Goal: Information Seeking & Learning: Learn about a topic

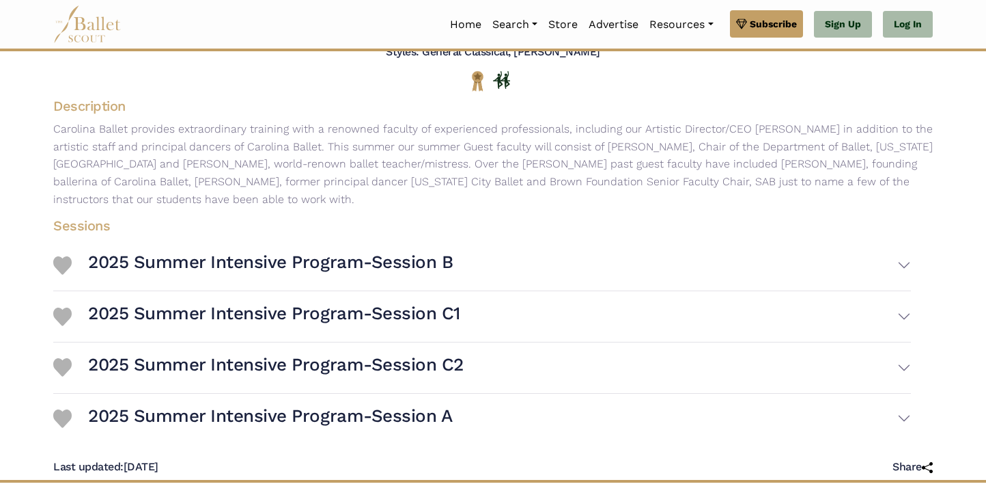
scroll to position [293, 0]
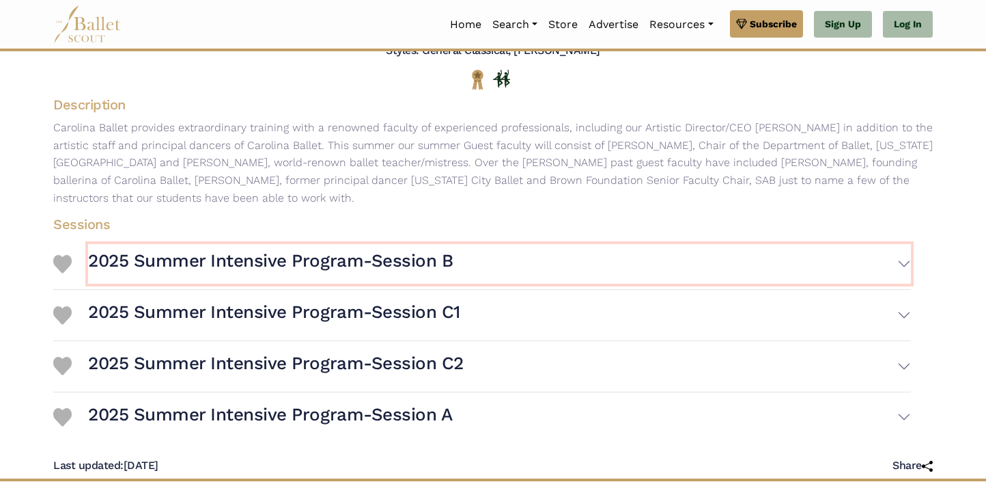
click at [236, 264] on h3 "2025 Summer Intensive Program-Session B" at bounding box center [270, 260] width 365 height 23
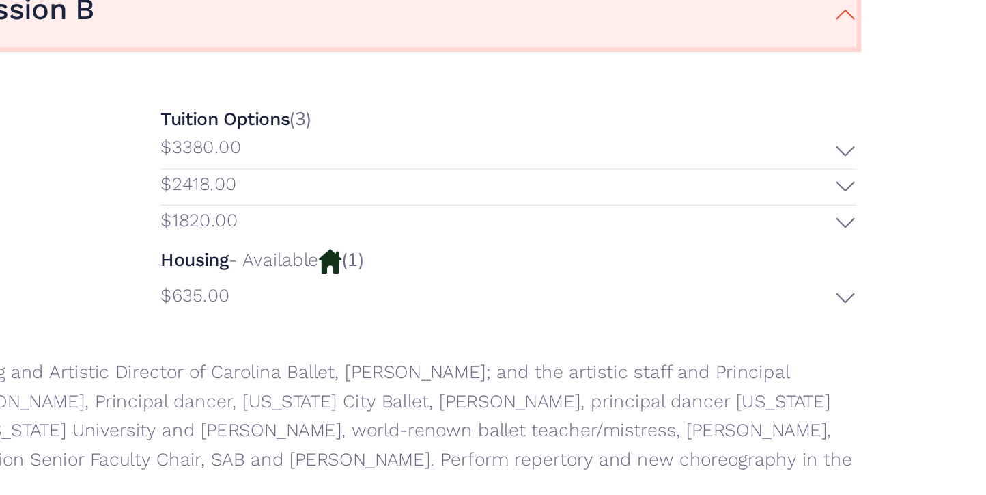
scroll to position [485, 0]
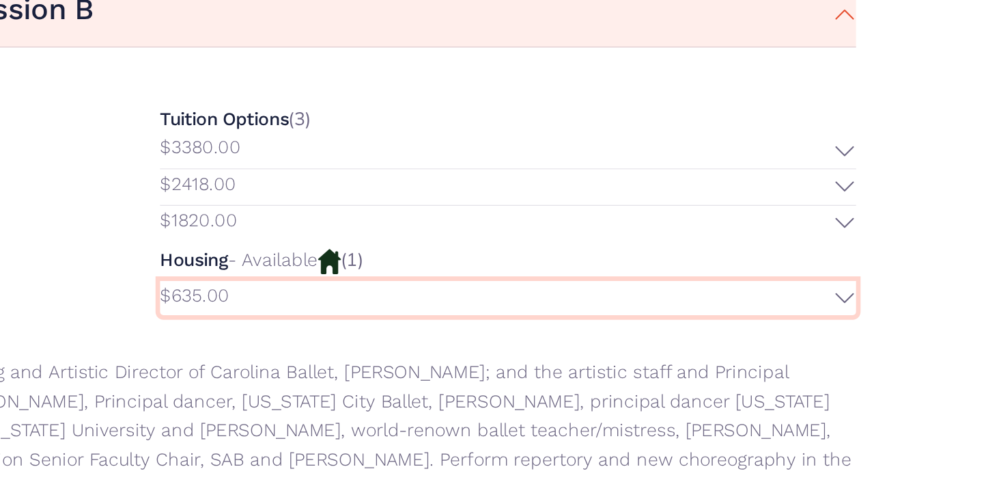
click at [900, 242] on button "$635.00" at bounding box center [702, 242] width 418 height 21
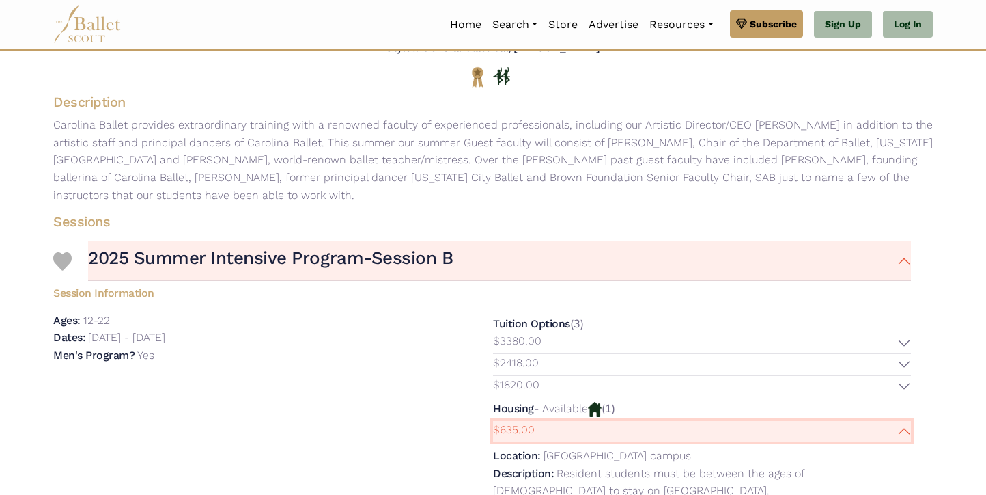
scroll to position [294, 0]
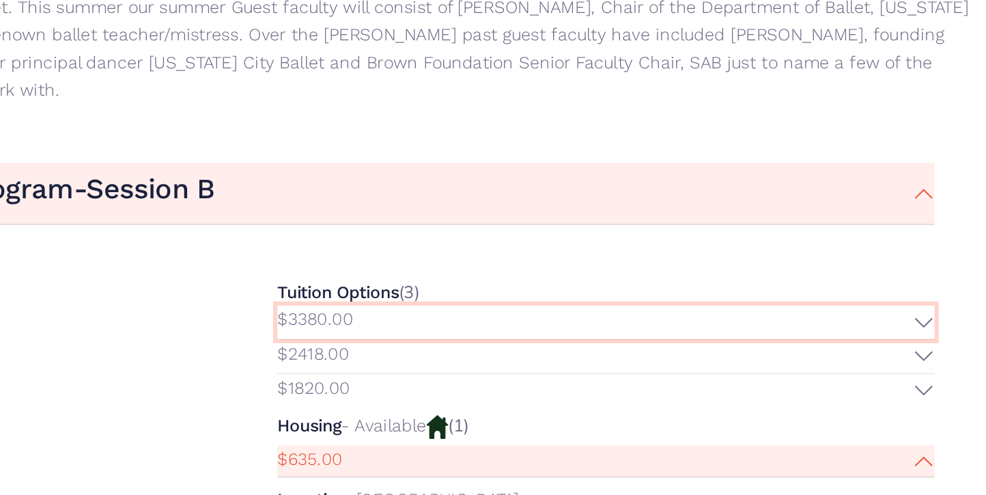
click at [902, 343] on button "$3380.00" at bounding box center [702, 344] width 418 height 21
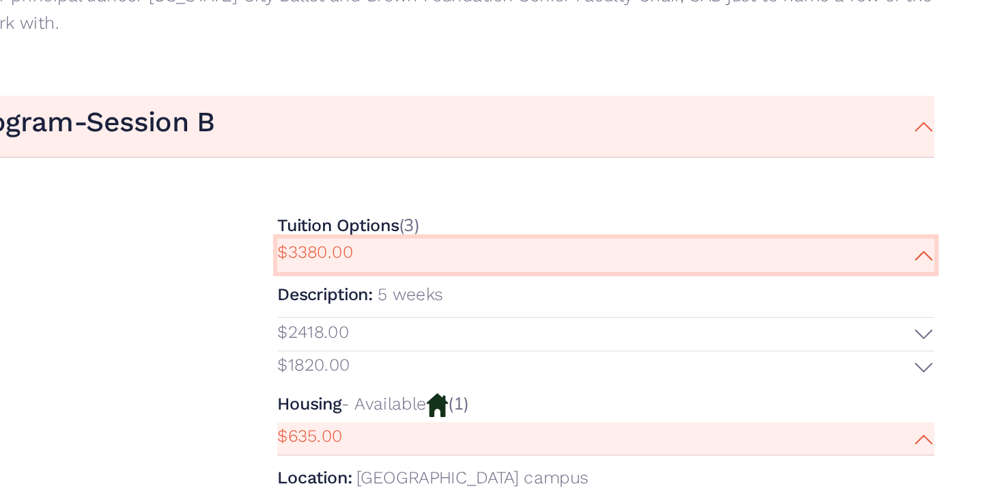
scroll to position [299, 0]
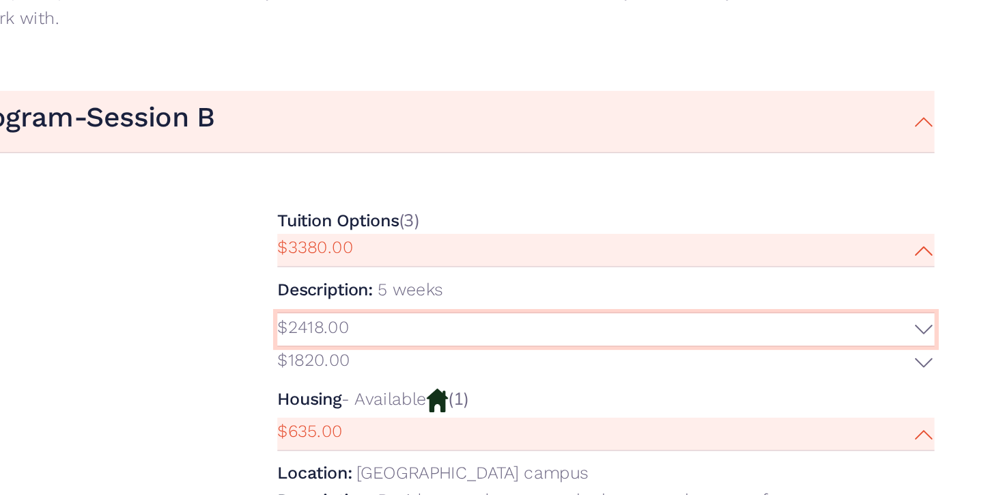
click at [901, 389] on button "$2418.00" at bounding box center [702, 389] width 418 height 21
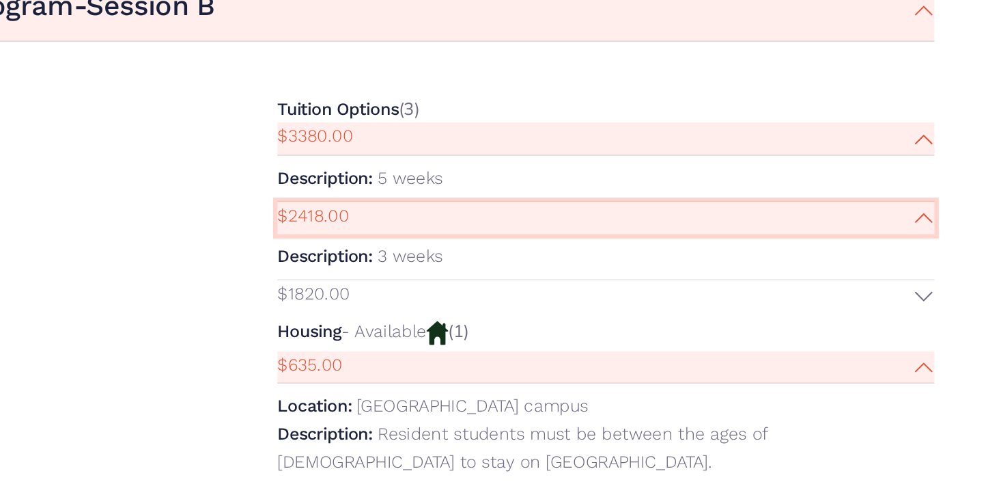
scroll to position [372, 0]
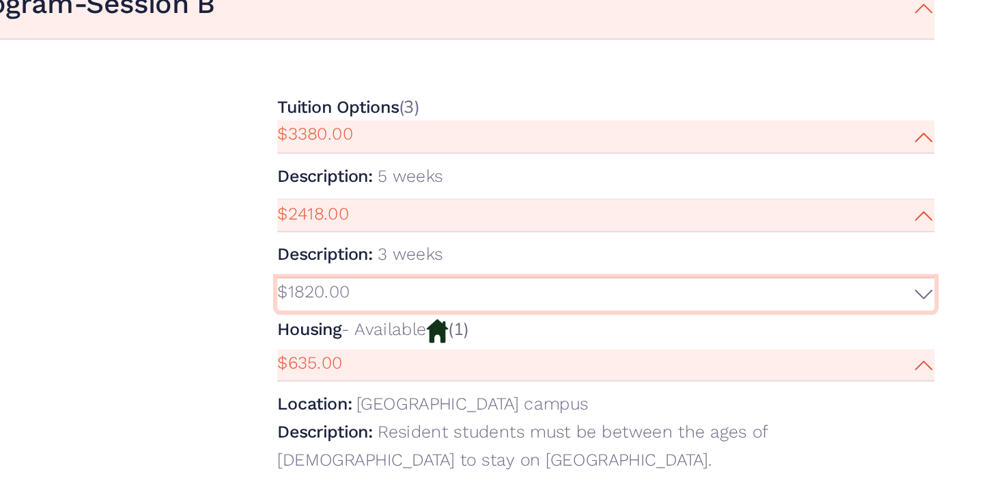
click at [900, 367] on button "$1820.00" at bounding box center [702, 367] width 418 height 21
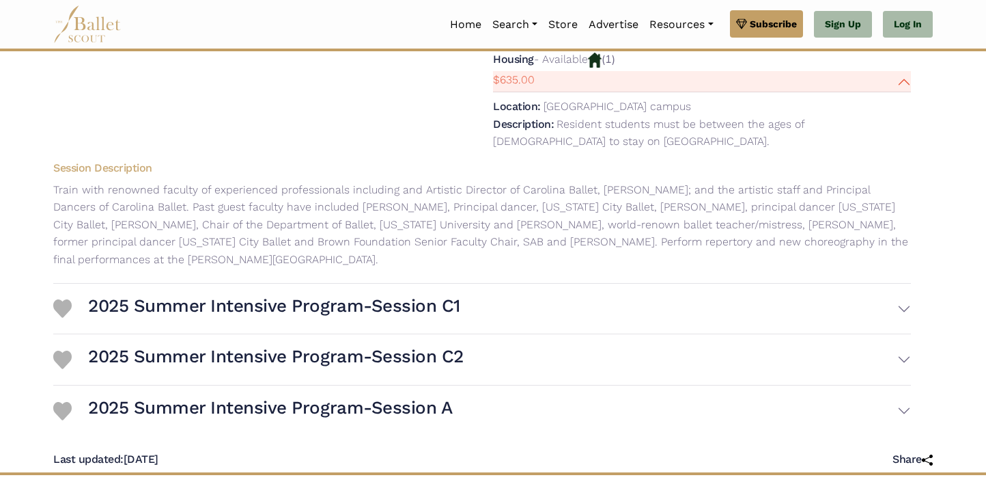
scroll to position [713, 0]
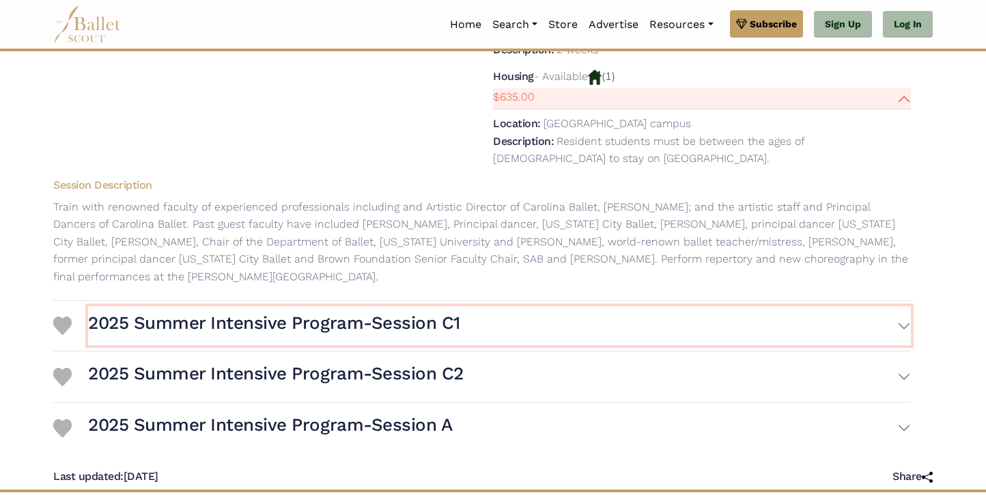
click at [402, 322] on h3 "2025 Summer Intensive Program-Session C1" at bounding box center [274, 323] width 372 height 23
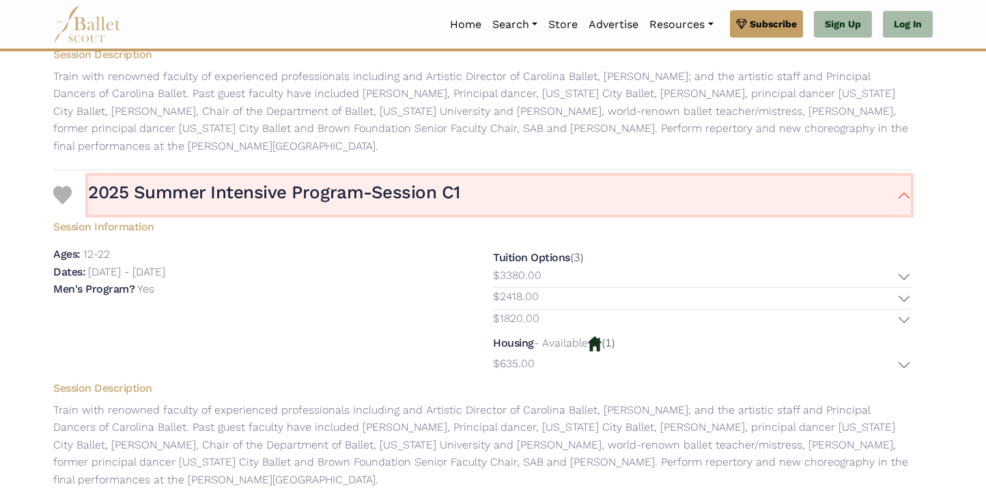
scroll to position [846, 0]
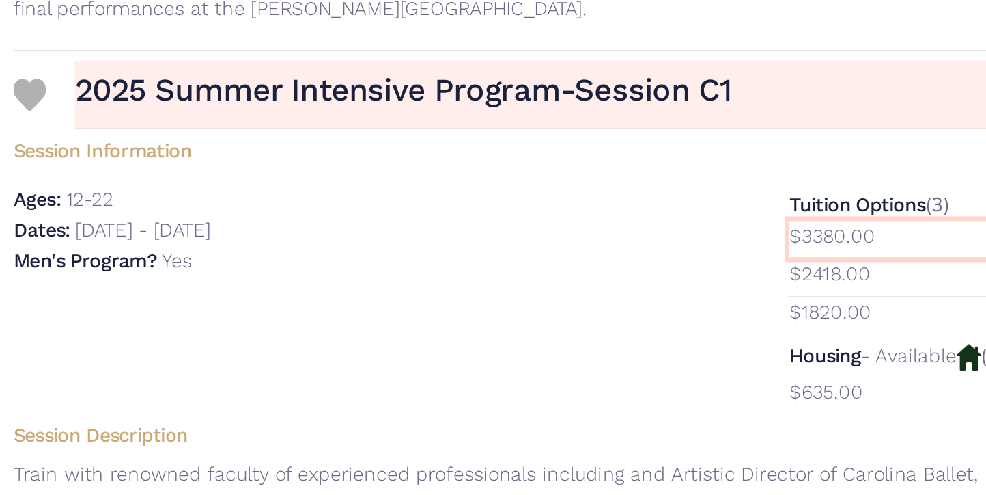
click at [502, 271] on p "$3380.00" at bounding box center [517, 273] width 49 height 18
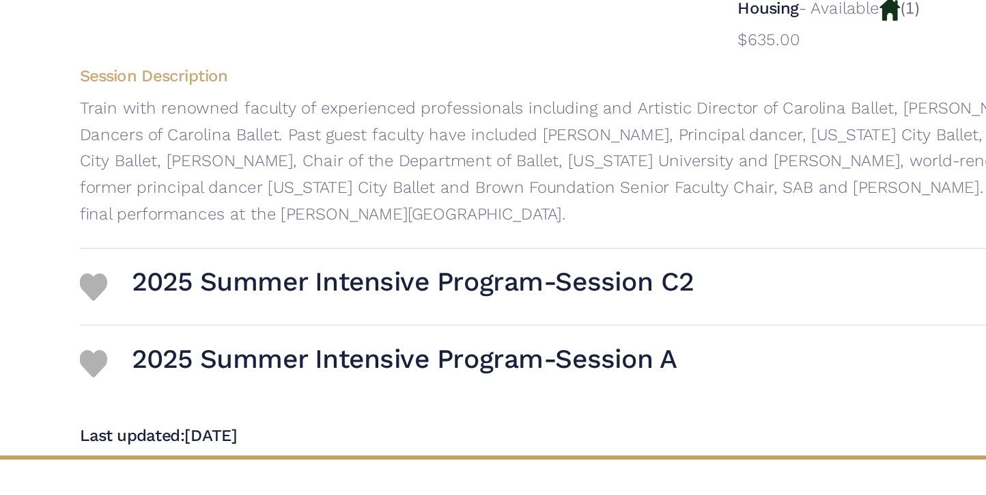
scroll to position [1047, 0]
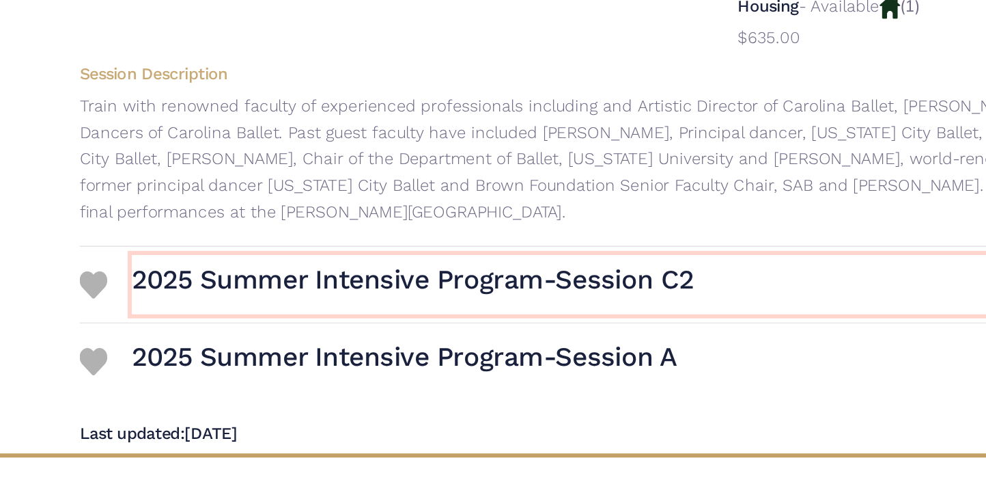
click at [409, 357] on h3 "2025 Summer Intensive Program-Session C2" at bounding box center [276, 351] width 376 height 23
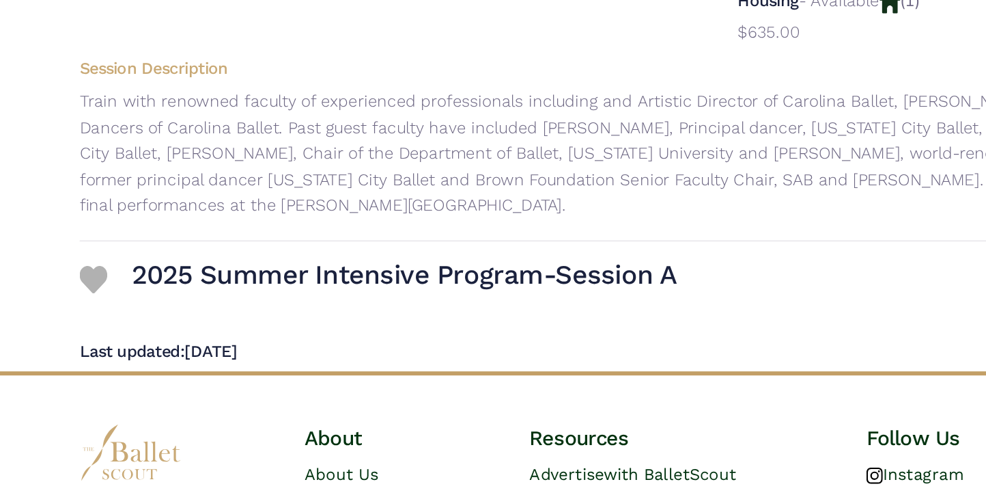
scroll to position [1396, 0]
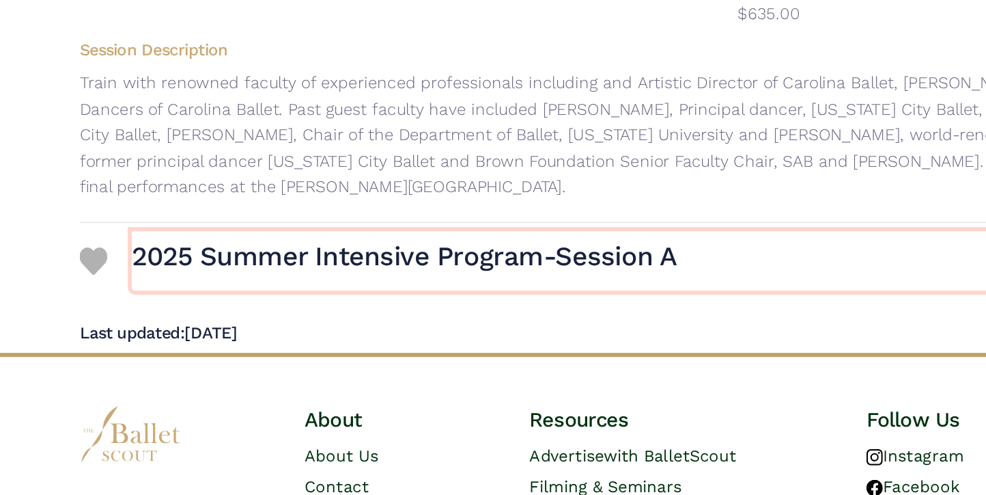
click at [249, 343] on h3 "2025 Summer Intensive Program-Session A" at bounding box center [270, 335] width 364 height 23
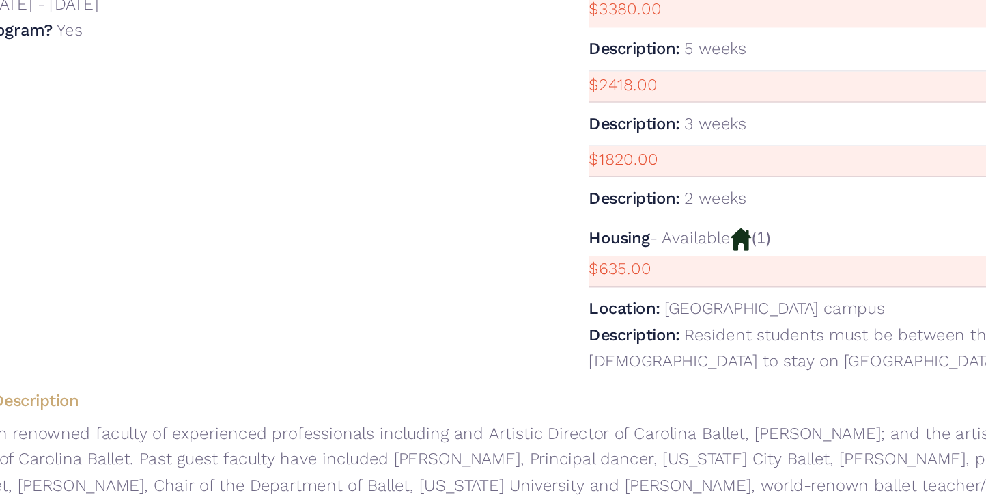
scroll to position [467, 0]
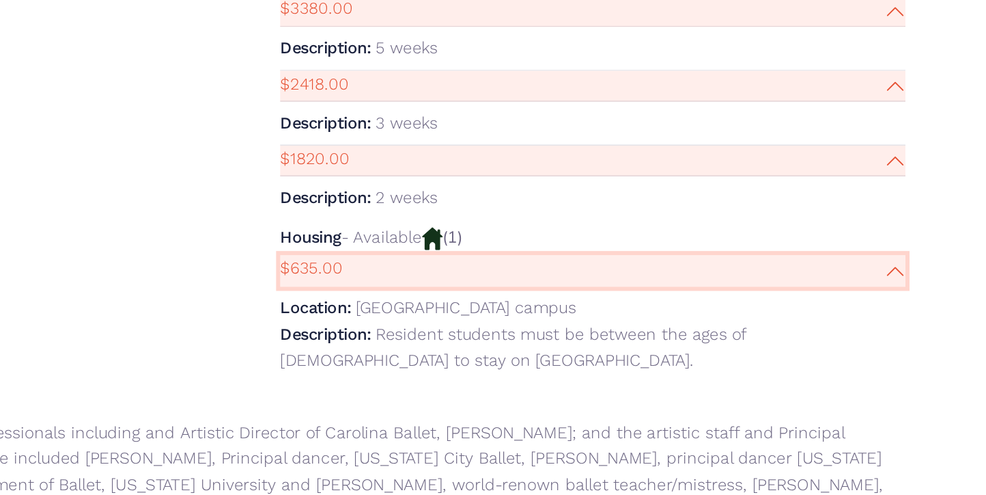
click at [900, 346] on button "$635.00" at bounding box center [702, 344] width 418 height 21
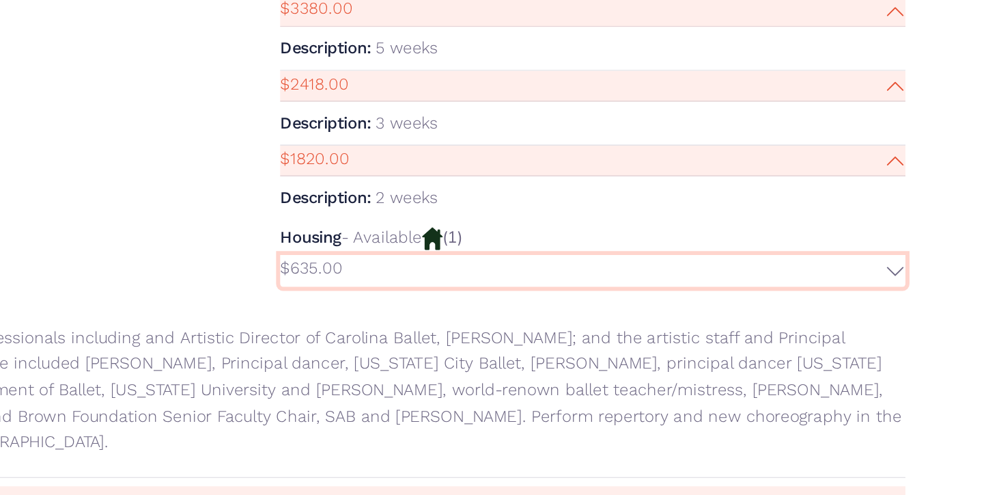
click at [900, 346] on button "$635.00" at bounding box center [702, 344] width 418 height 21
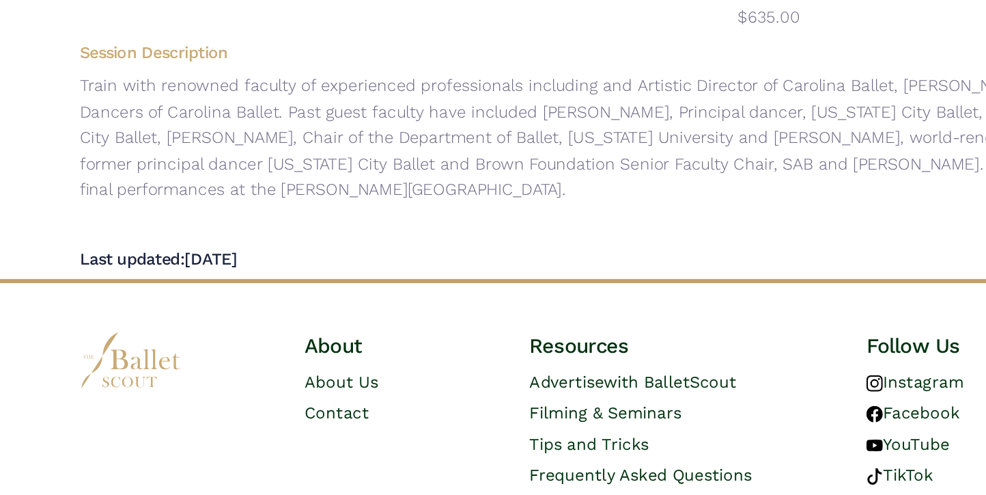
scroll to position [1784, 0]
